Goal: Communication & Community: Participate in discussion

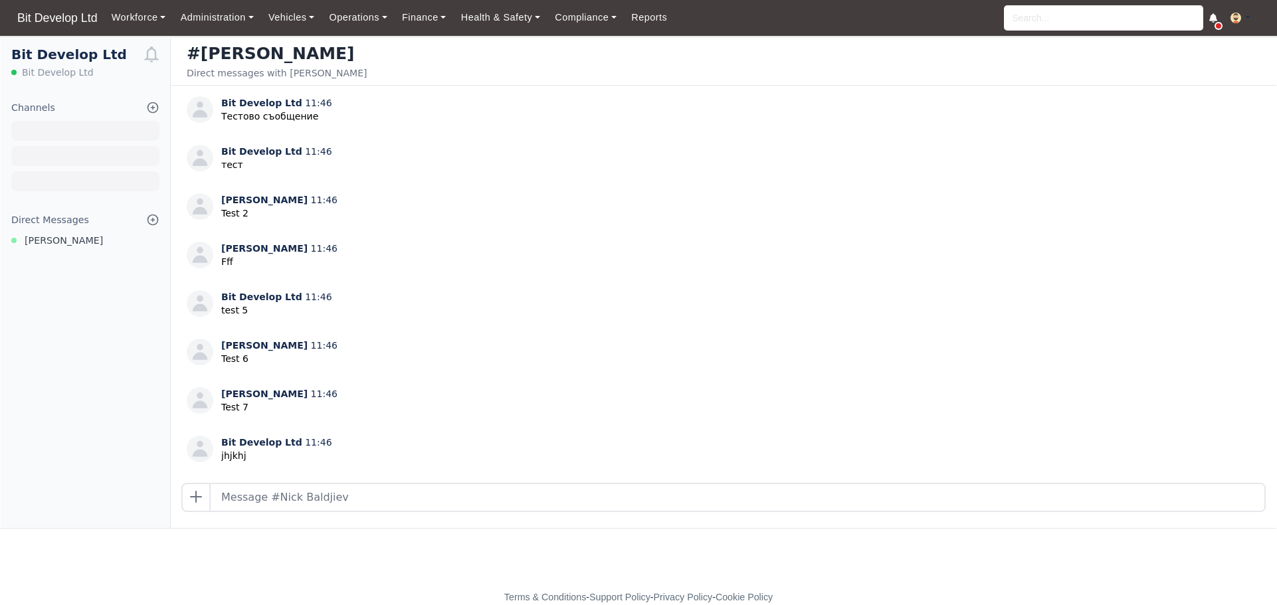
click at [325, 501] on input "text" at bounding box center [738, 497] width 1054 height 27
type input "TEST"
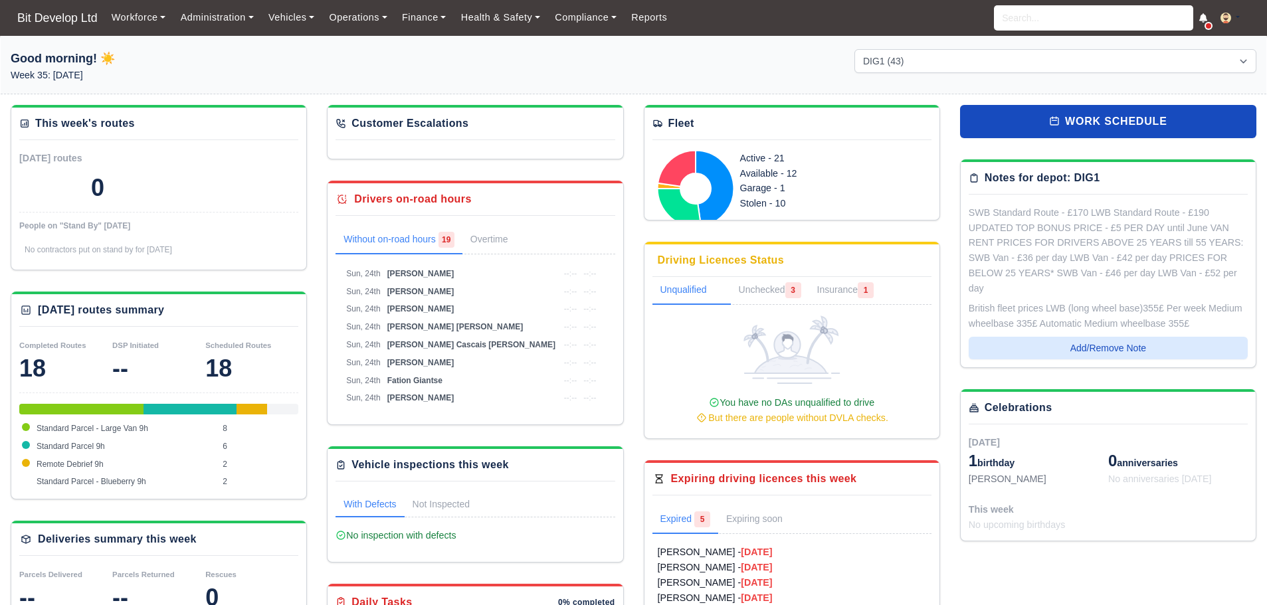
select select "2"
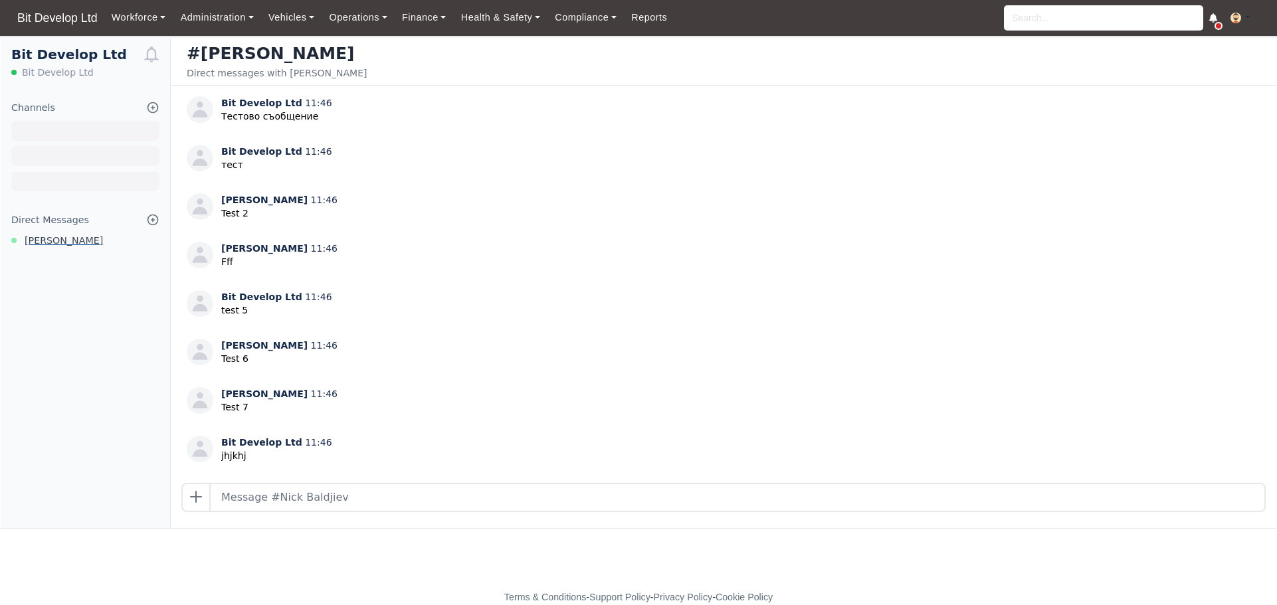
click at [67, 241] on span "[PERSON_NAME]" at bounding box center [64, 240] width 78 height 15
click at [386, 504] on input "text" at bounding box center [738, 497] width 1054 height 27
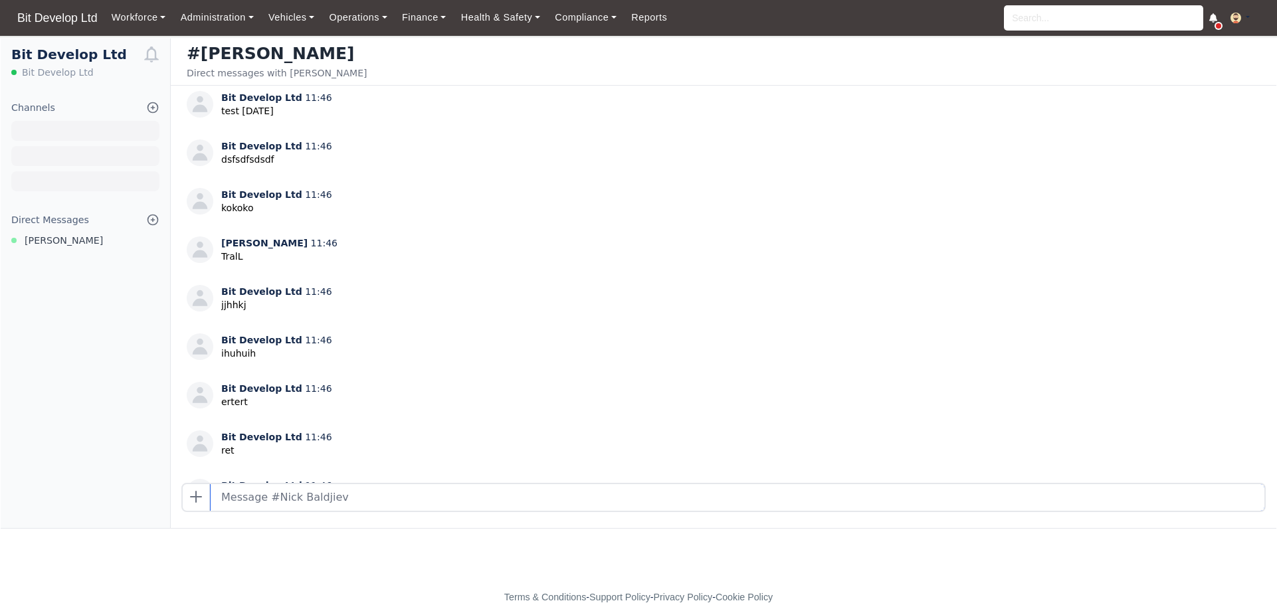
scroll to position [836, 0]
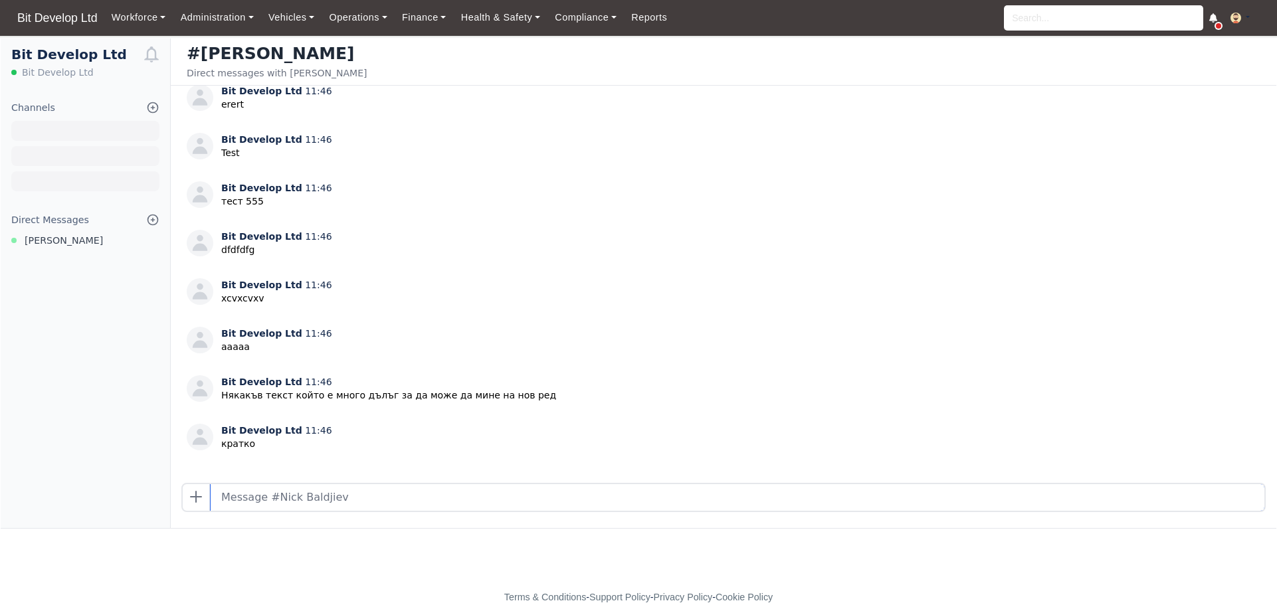
click at [363, 493] on input "text" at bounding box center [738, 497] width 1054 height 27
type input "TEST"
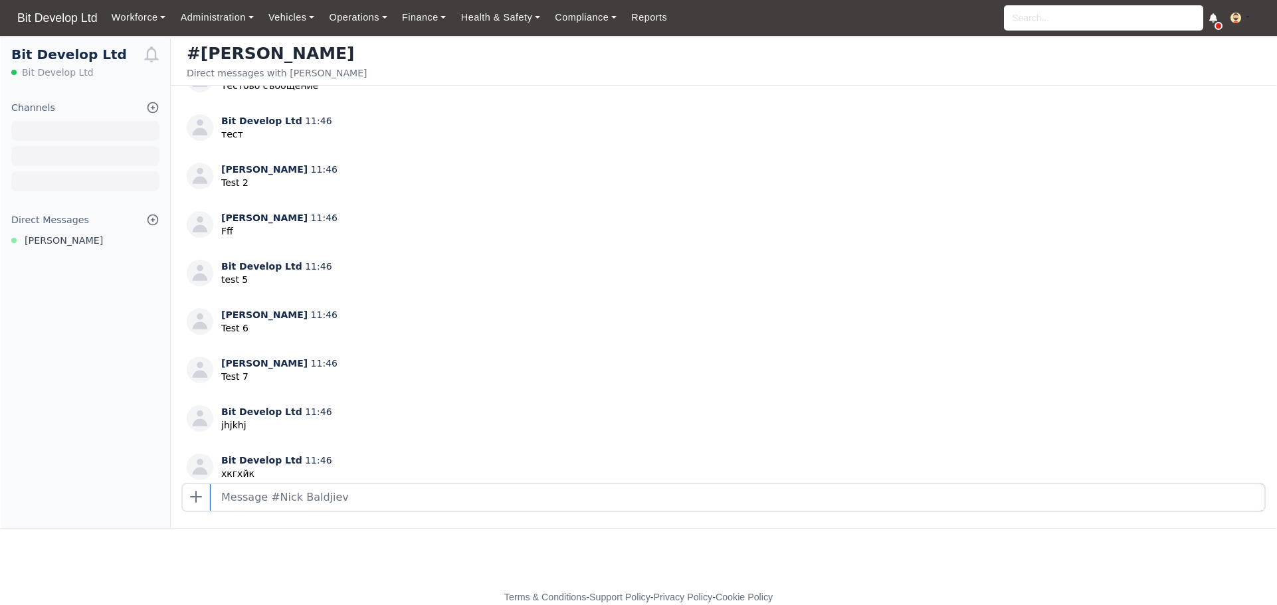
scroll to position [0, 0]
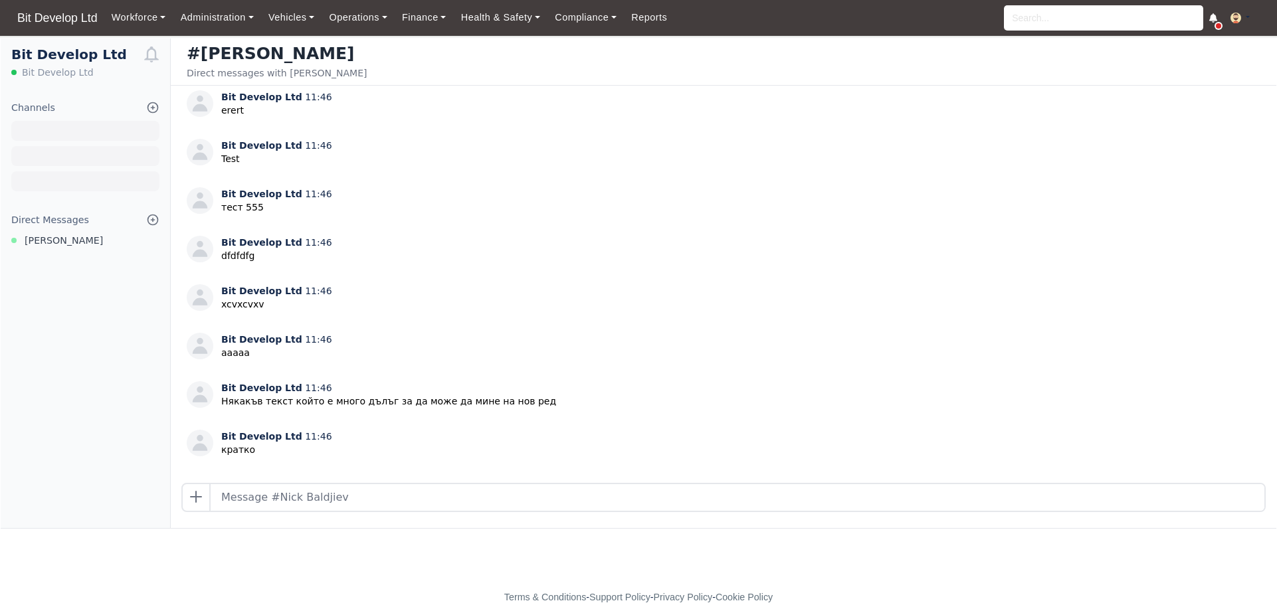
scroll to position [836, 0]
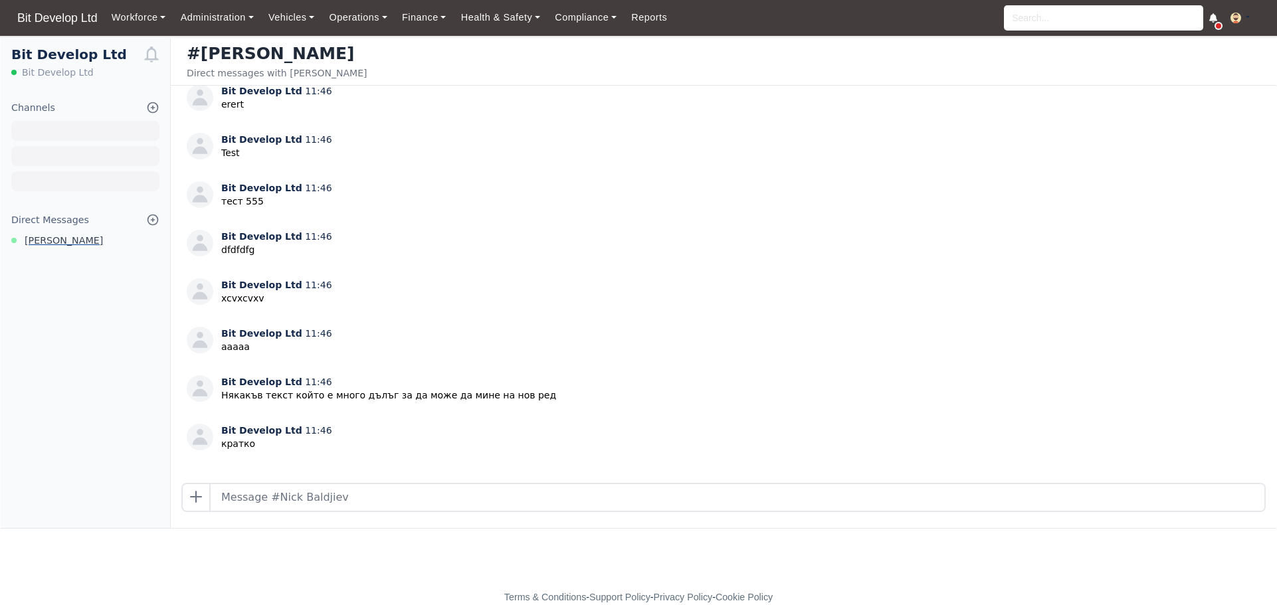
click at [76, 241] on span "[PERSON_NAME]" at bounding box center [64, 240] width 78 height 15
click at [290, 501] on input "text" at bounding box center [738, 497] width 1054 height 27
type input "sdfsdsdf"
click at [458, 497] on input "text" at bounding box center [738, 497] width 1054 height 27
type input "Test otnovo"
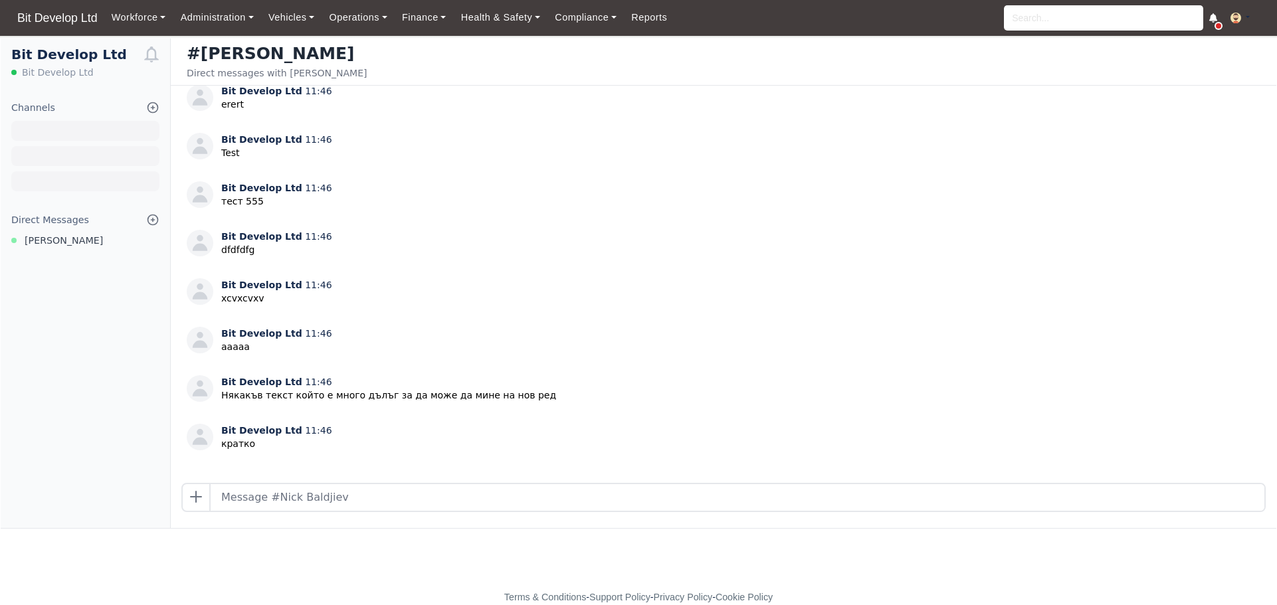
click at [1247, 19] on button at bounding box center [1244, 18] width 43 height 19
click at [1206, 97] on link "Logout" at bounding box center [1206, 100] width 118 height 28
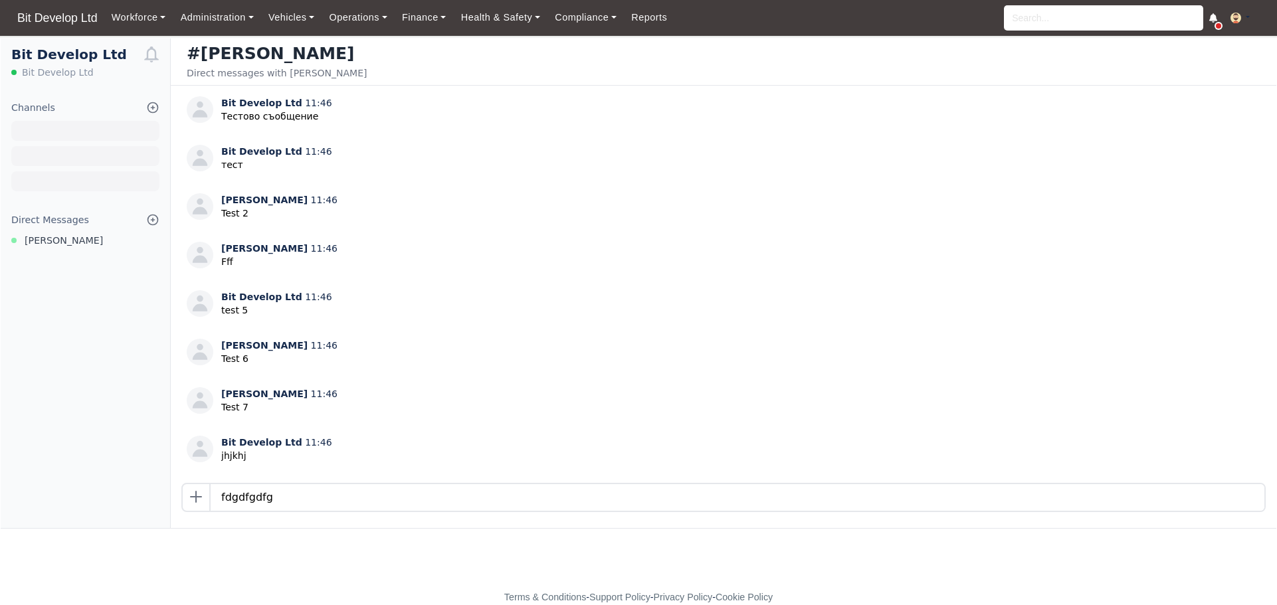
type input "fdgdfgdfg"
type input "234324"
click at [465, 501] on input "text" at bounding box center [738, 497] width 1054 height 27
type input "Интересно колко е зелено всичко"
type input "пак да проверим"
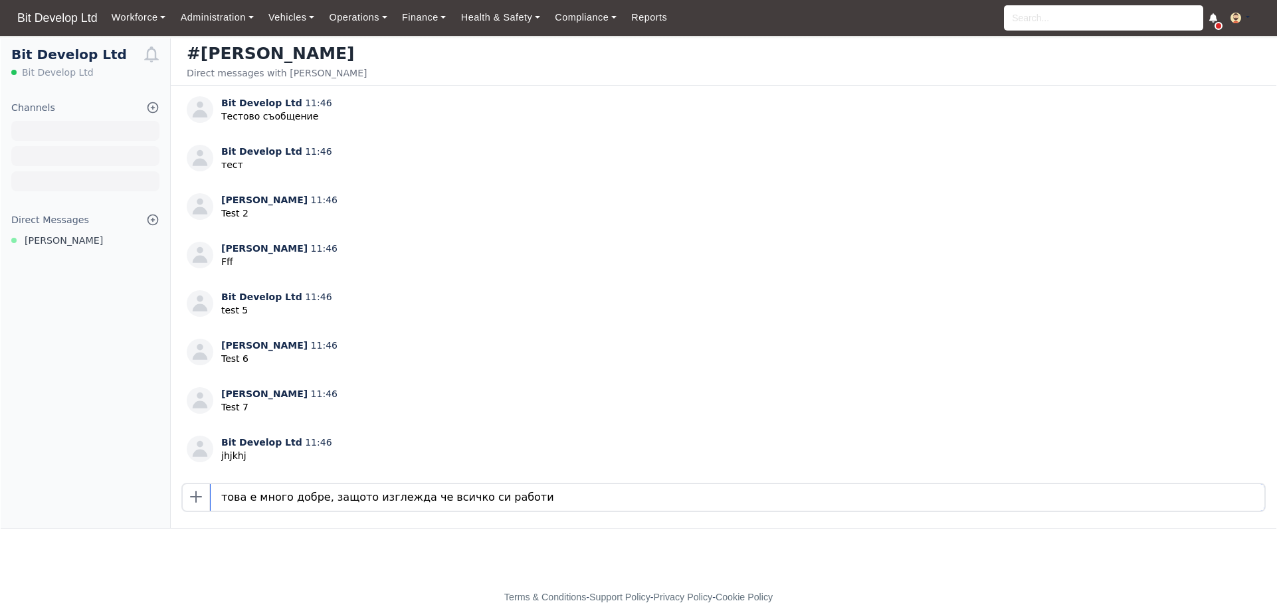
type input "това е много добре, защото изглежда че всичко си работи"
